Goal: Information Seeking & Learning: Find specific fact

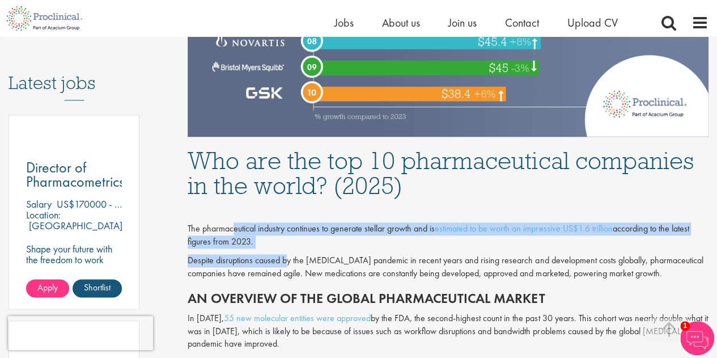
drag, startPoint x: 233, startPoint y: 229, endPoint x: 287, endPoint y: 258, distance: 60.6
click at [287, 258] on div "The pharmaceutical industry continues to generate stellar growth and is estimat…" at bounding box center [448, 359] width 538 height 312
click at [286, 257] on p "Despite disruptions caused by the [MEDICAL_DATA] pandemic in recent years and r…" at bounding box center [448, 267] width 521 height 26
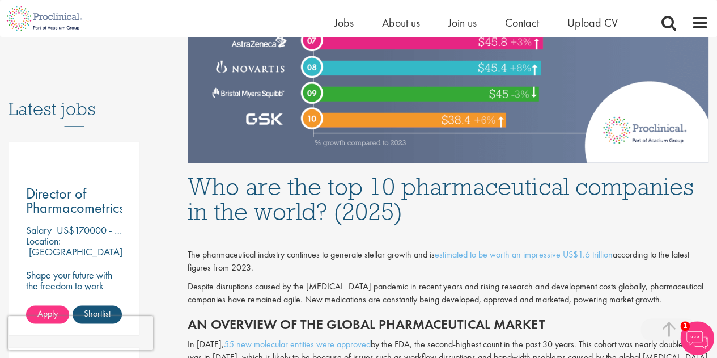
scroll to position [680, 0]
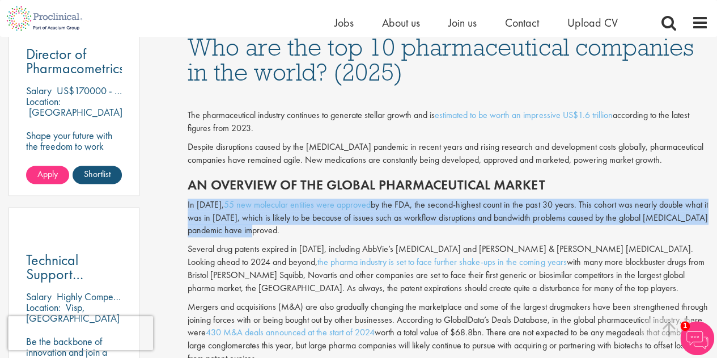
drag, startPoint x: 358, startPoint y: 229, endPoint x: 186, endPoint y: 205, distance: 174.0
click at [263, 224] on p "In [DATE], 55 new molecular entities were approved by the FDA, the second-highe…" at bounding box center [448, 217] width 521 height 39
click at [305, 235] on p "In [DATE], 55 new molecular entities were approved by the FDA, the second-highe…" at bounding box center [448, 217] width 521 height 39
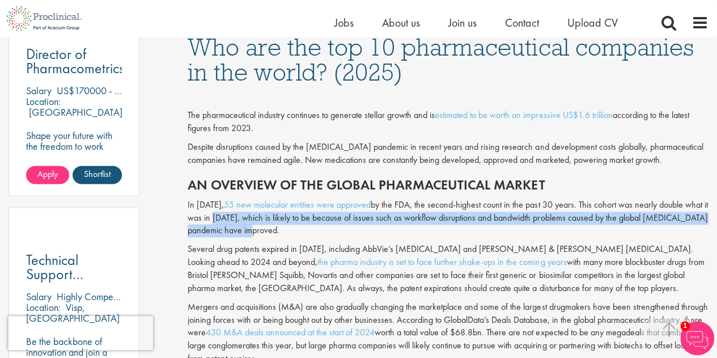
drag, startPoint x: 305, startPoint y: 235, endPoint x: 209, endPoint y: 217, distance: 98.6
click at [209, 217] on p "In [DATE], 55 new molecular entities were approved by the FDA, the second-highe…" at bounding box center [448, 217] width 521 height 39
drag, startPoint x: 330, startPoint y: 231, endPoint x: 207, endPoint y: 216, distance: 123.3
click at [207, 216] on p "In [DATE], 55 new molecular entities were approved by the FDA, the second-highe…" at bounding box center [448, 217] width 521 height 39
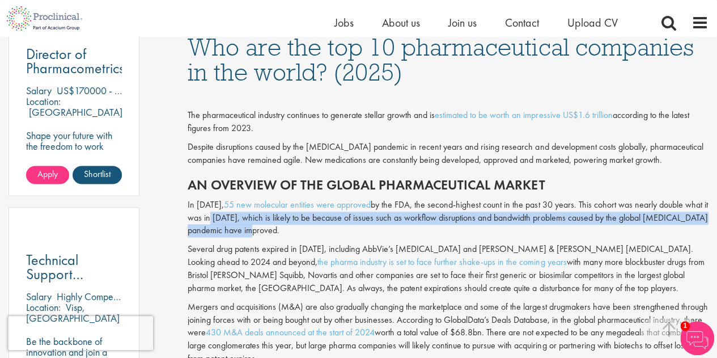
click at [207, 216] on p "In [DATE], 55 new molecular entities were approved by the FDA, the second-highe…" at bounding box center [448, 217] width 521 height 39
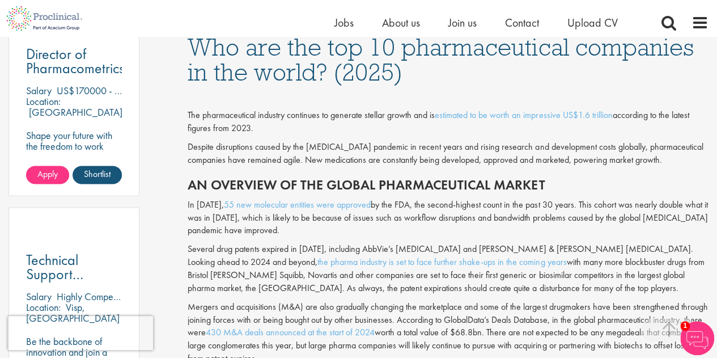
scroll to position [737, 0]
